Goal: Find specific page/section: Find specific page/section

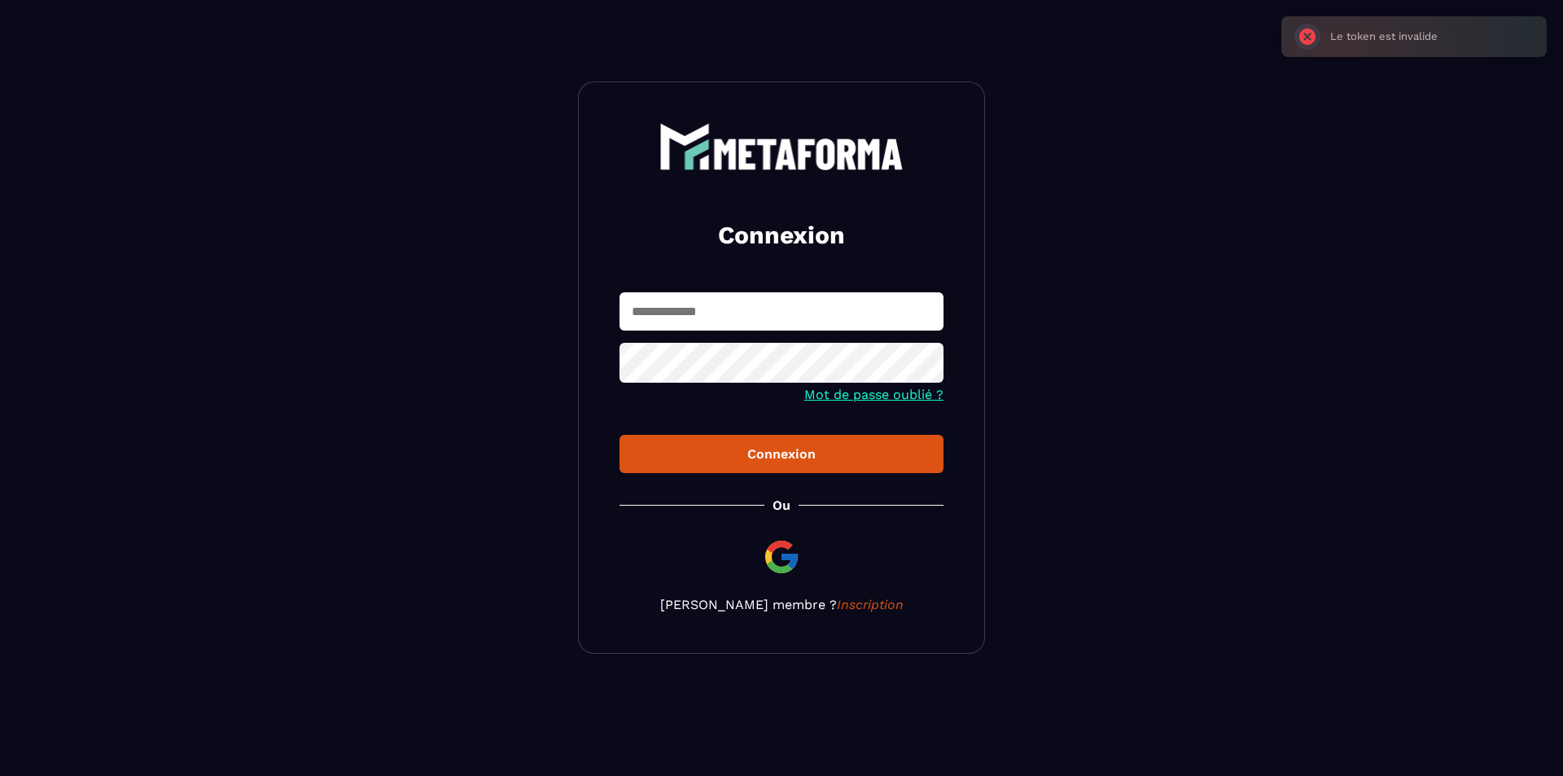
type input "**********"
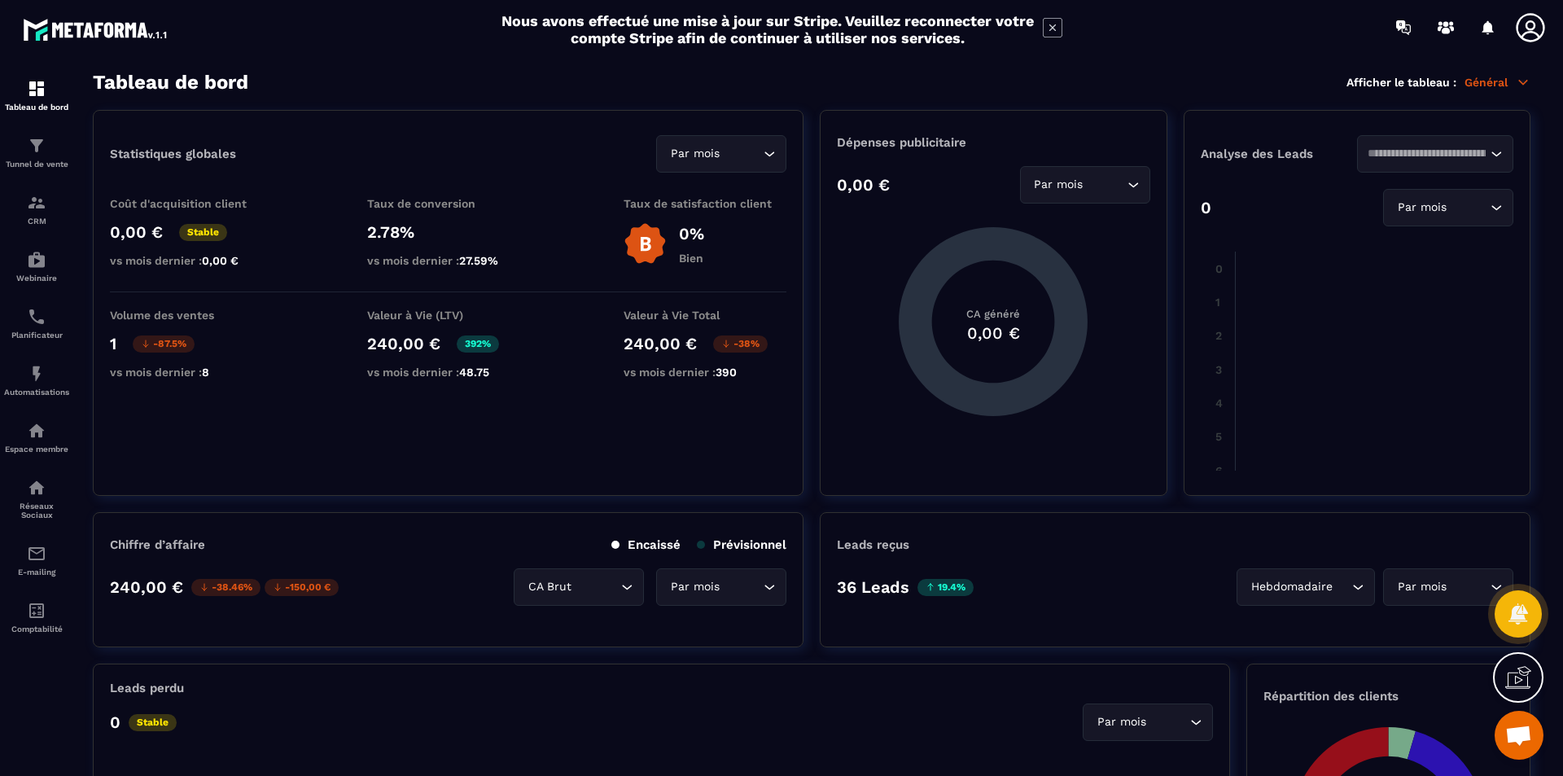
click at [1502, 87] on p "Général" at bounding box center [1498, 82] width 66 height 15
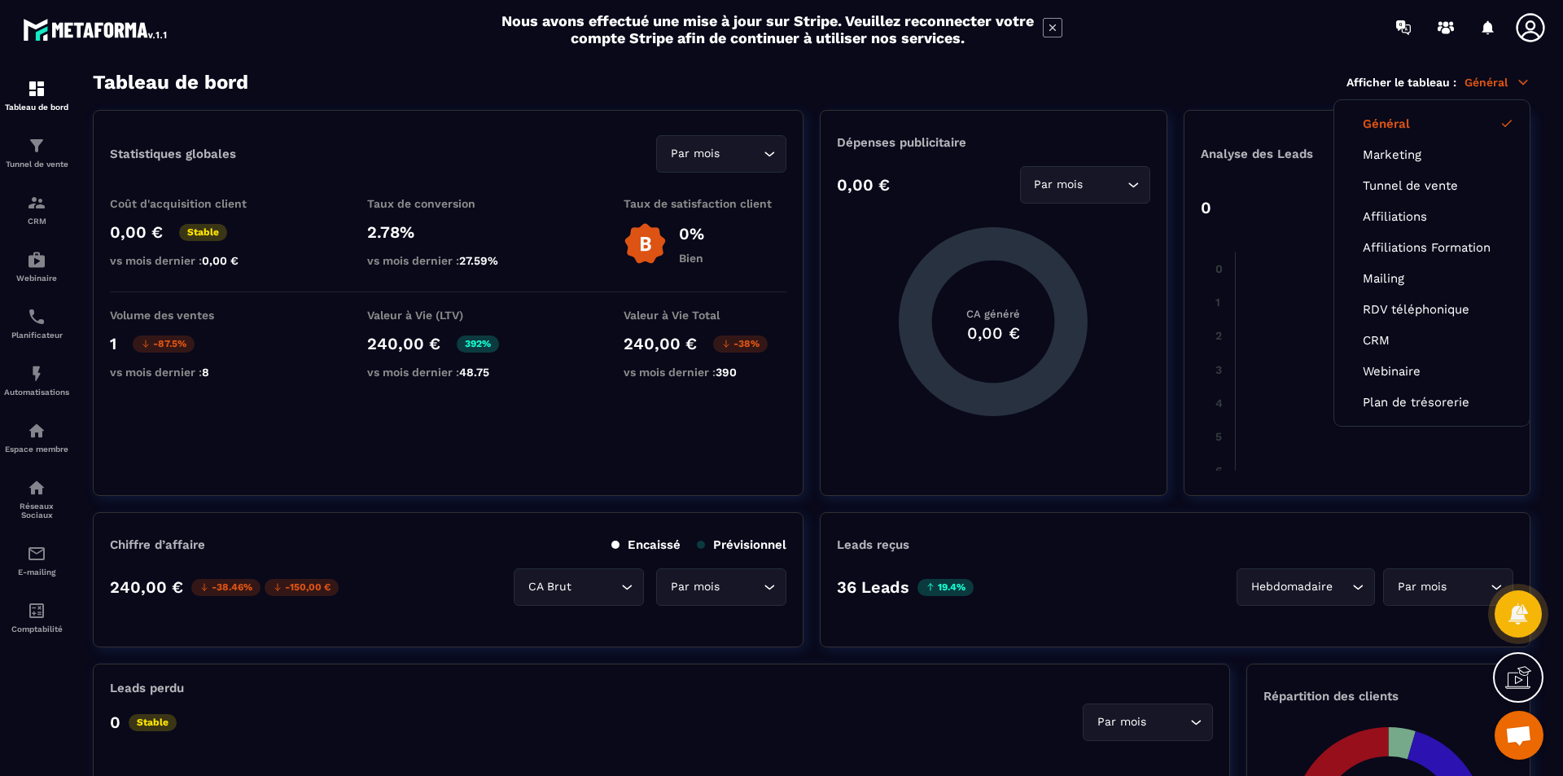
click at [1502, 87] on p "Général" at bounding box center [1498, 82] width 66 height 15
click at [43, 197] on img at bounding box center [37, 203] width 20 height 20
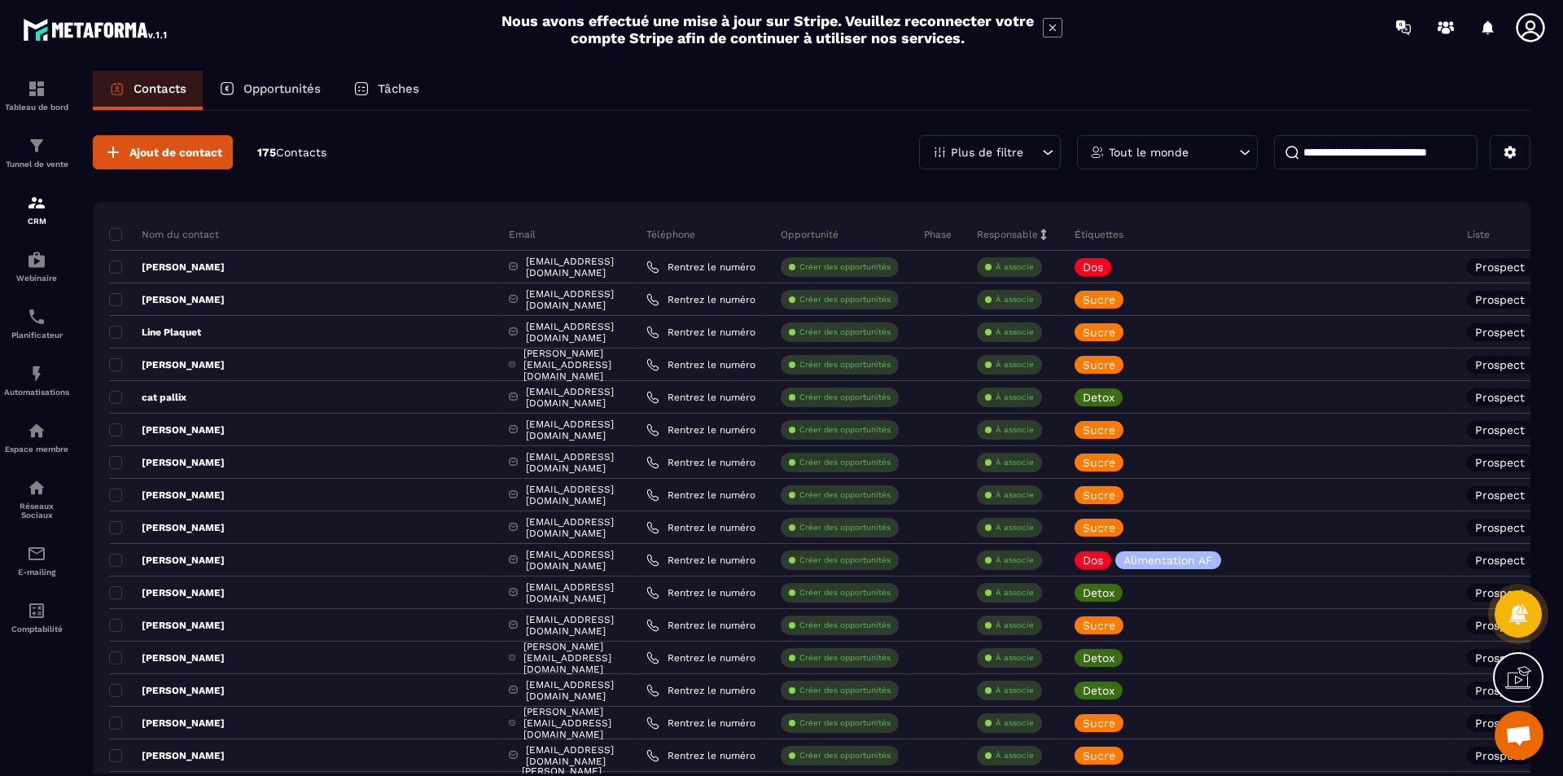
click at [1467, 228] on p "Liste" at bounding box center [1478, 234] width 23 height 13
click at [1467, 234] on p "Liste" at bounding box center [1478, 234] width 23 height 13
click at [1021, 147] on p "Plus de filtre" at bounding box center [987, 152] width 72 height 11
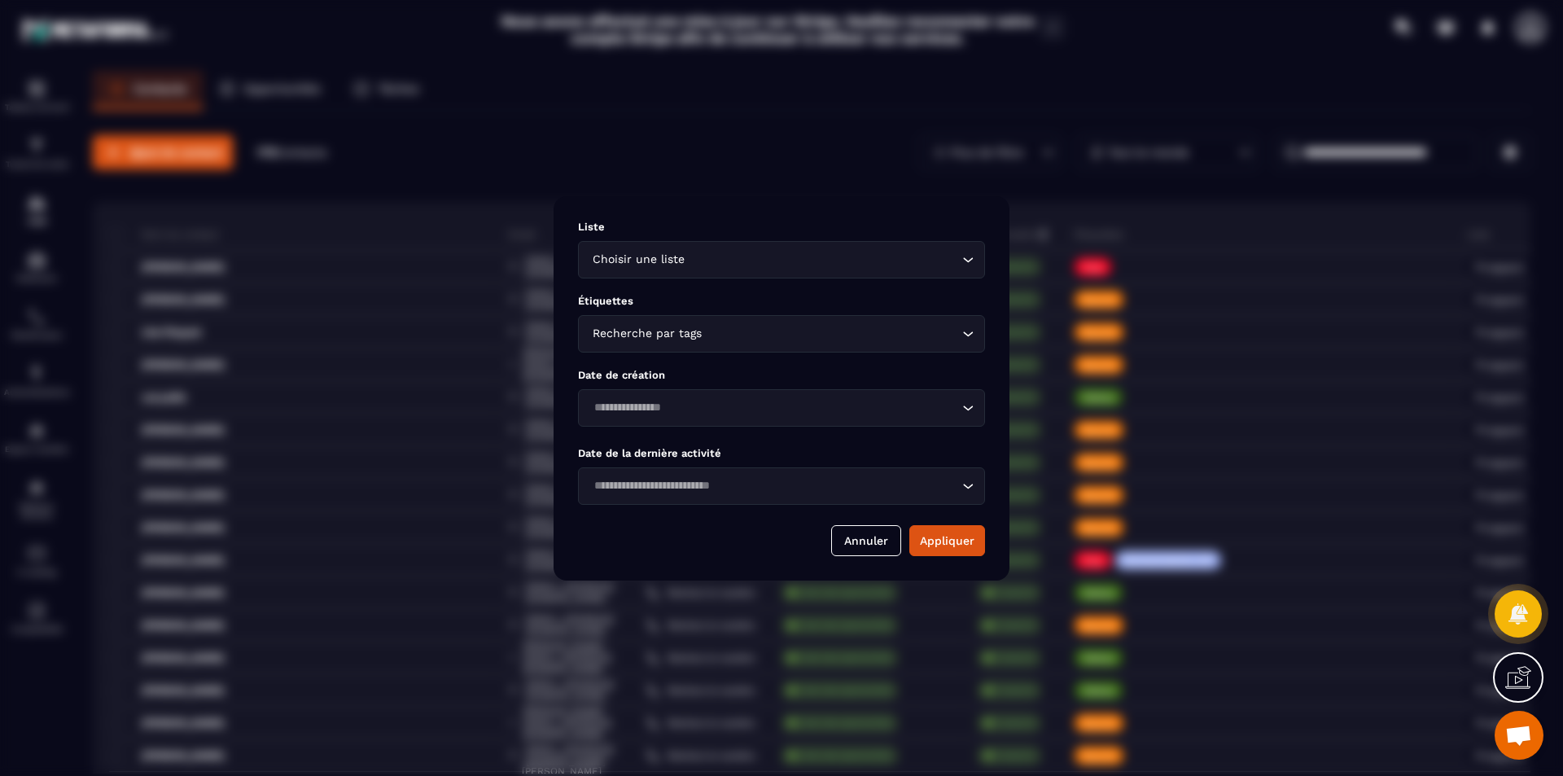
click at [928, 256] on input "Search for option" at bounding box center [823, 260] width 270 height 18
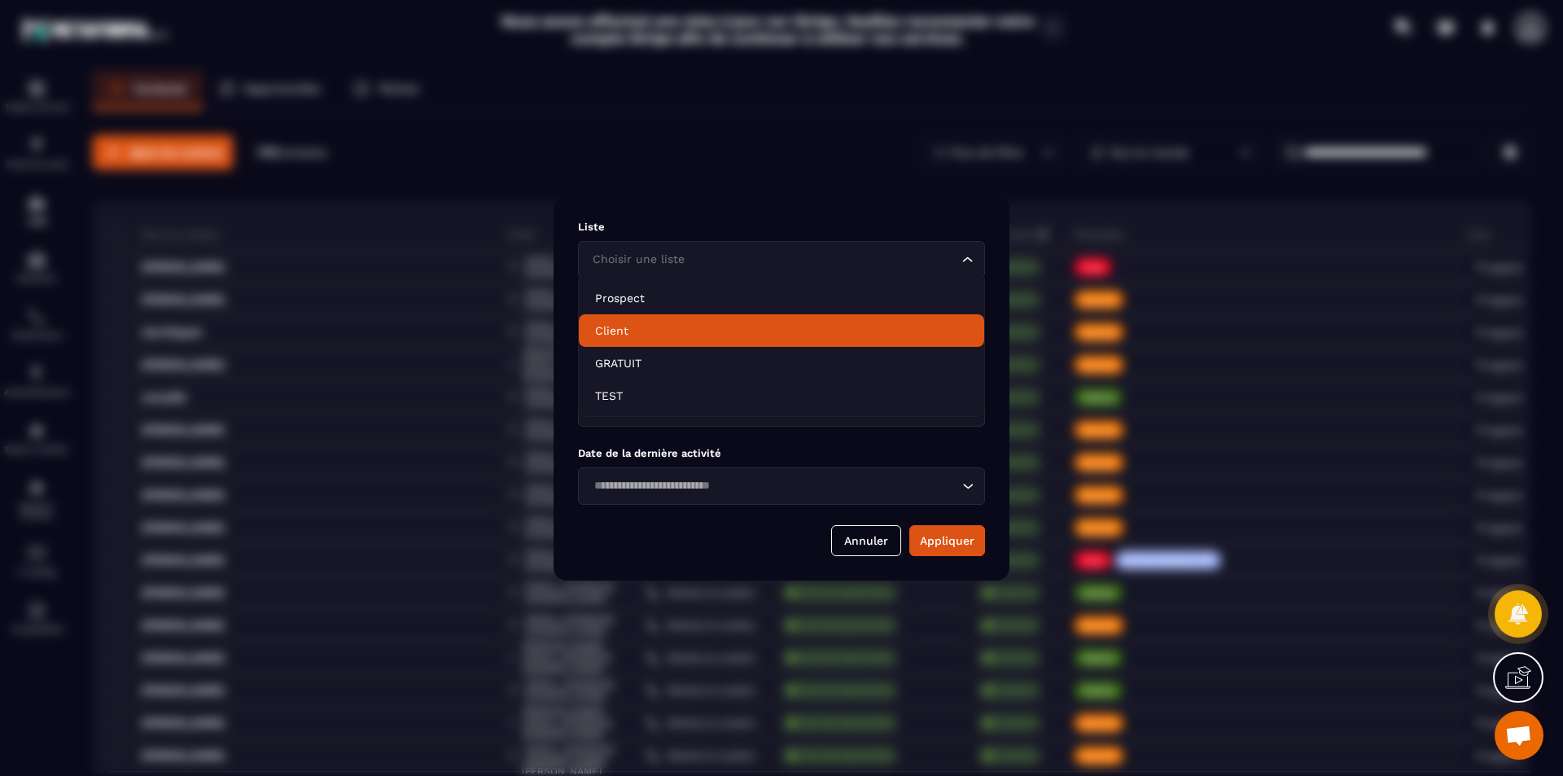
click at [625, 328] on p "Client" at bounding box center [781, 330] width 373 height 16
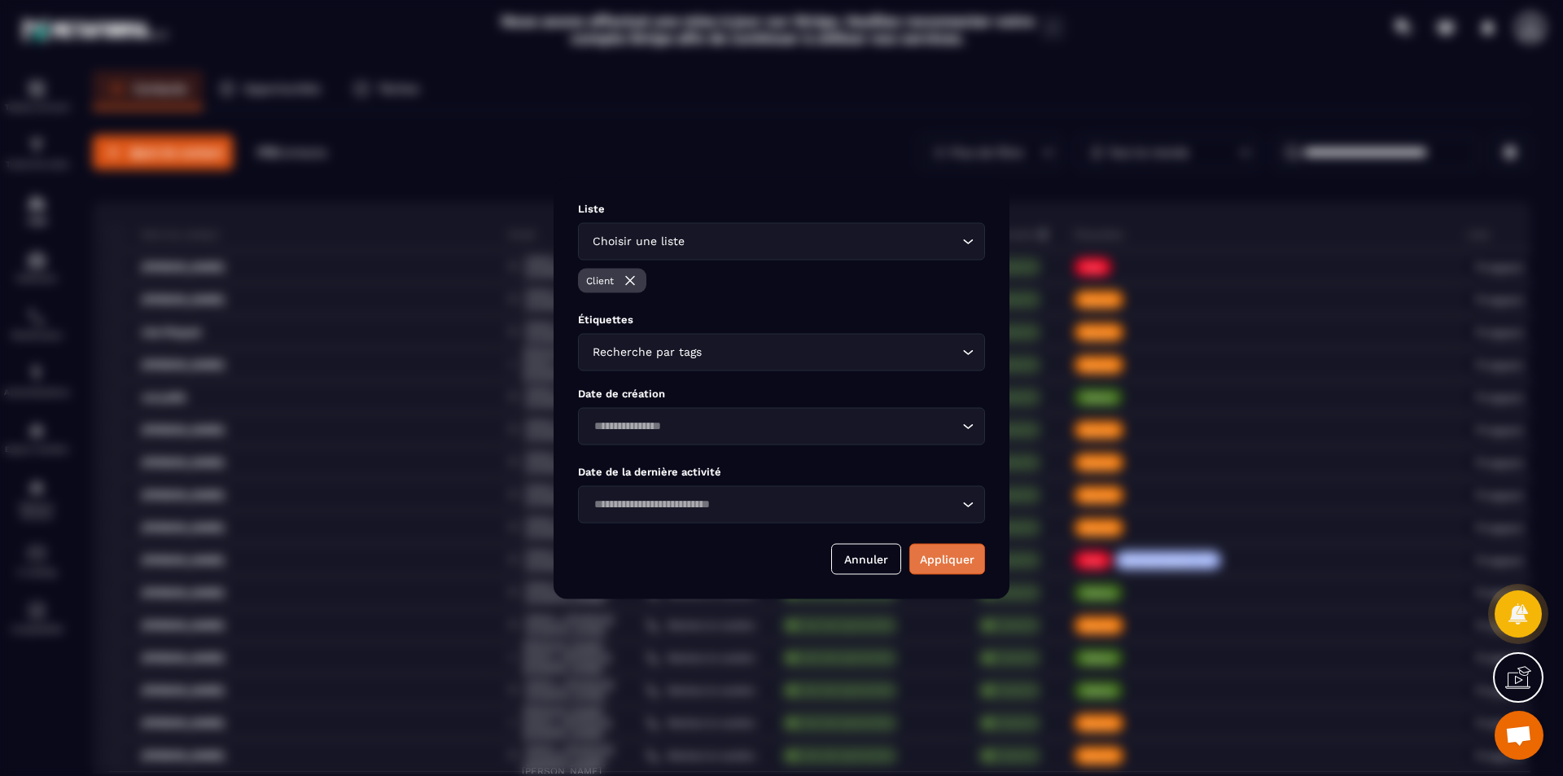
click at [940, 565] on button "Appliquer" at bounding box center [948, 558] width 76 height 31
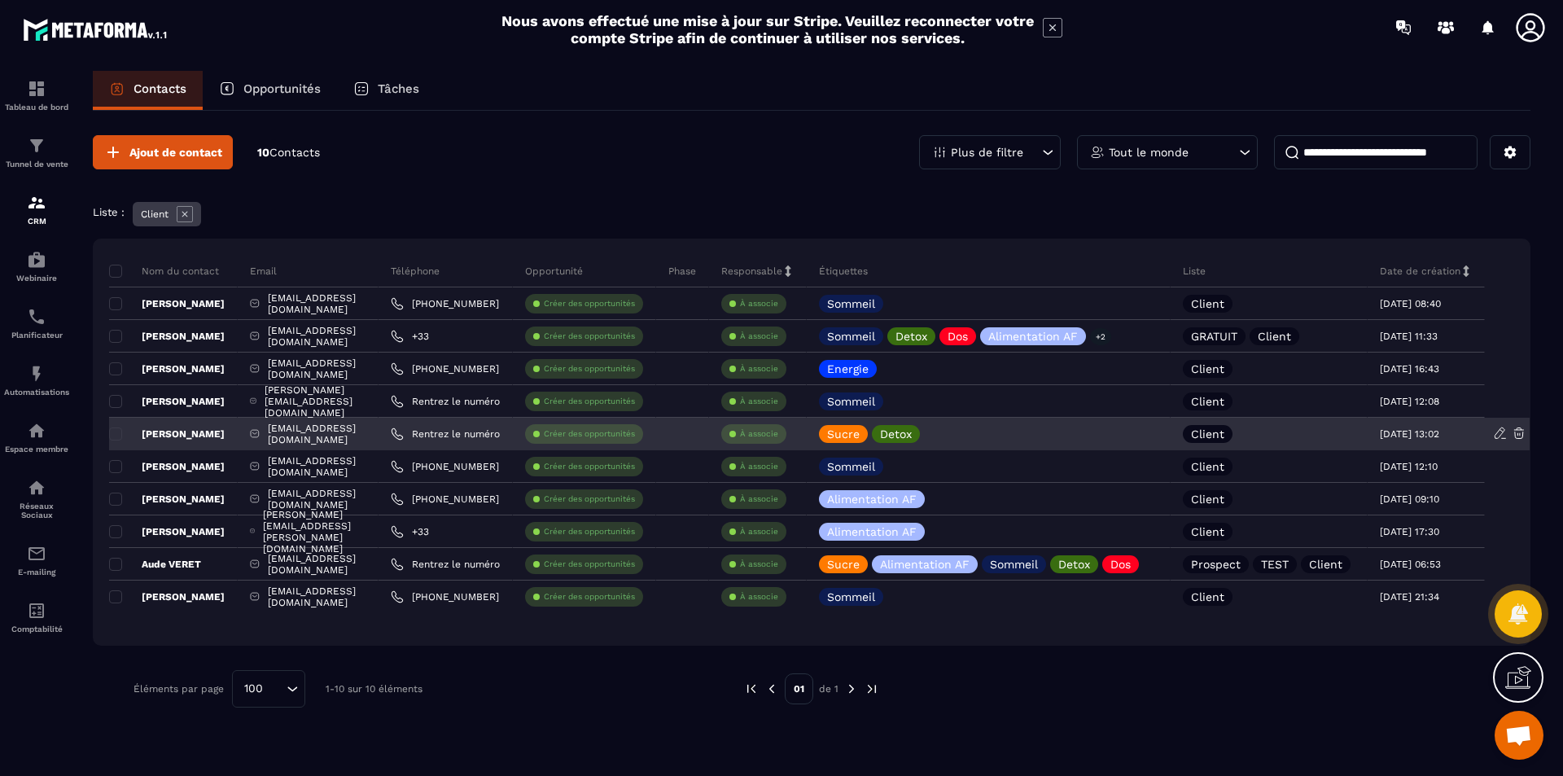
click at [225, 433] on p "[PERSON_NAME]" at bounding box center [167, 433] width 116 height 13
